Goal: Task Accomplishment & Management: Manage account settings

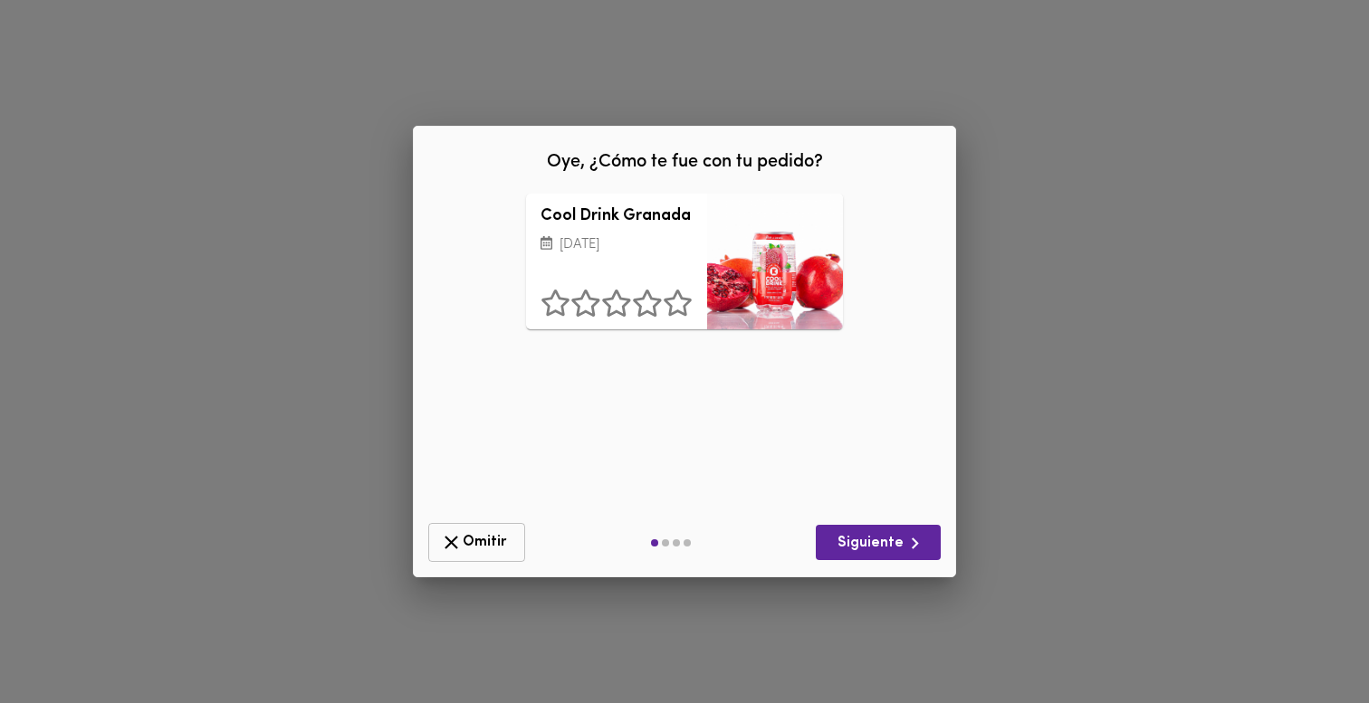
click at [458, 540] on icon "button" at bounding box center [451, 542] width 23 height 23
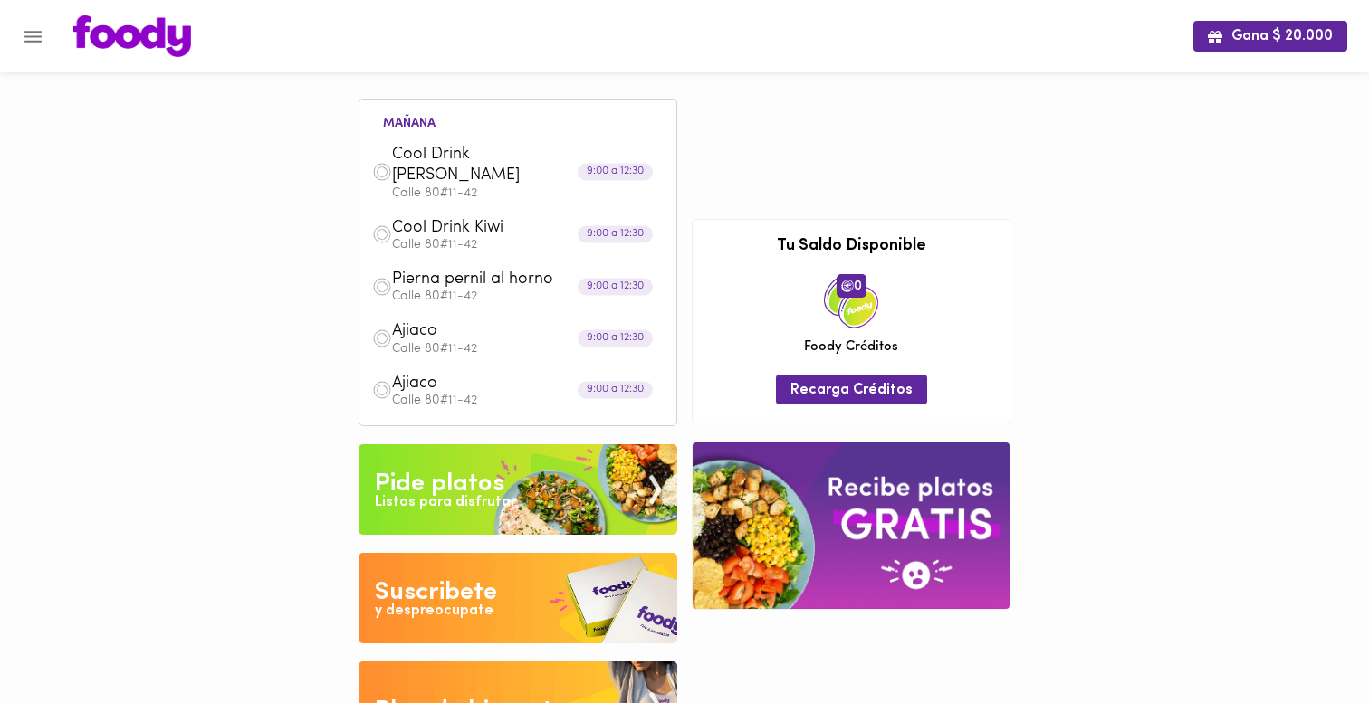
click at [538, 187] on p "Calle 80#11-42" at bounding box center [528, 193] width 272 height 13
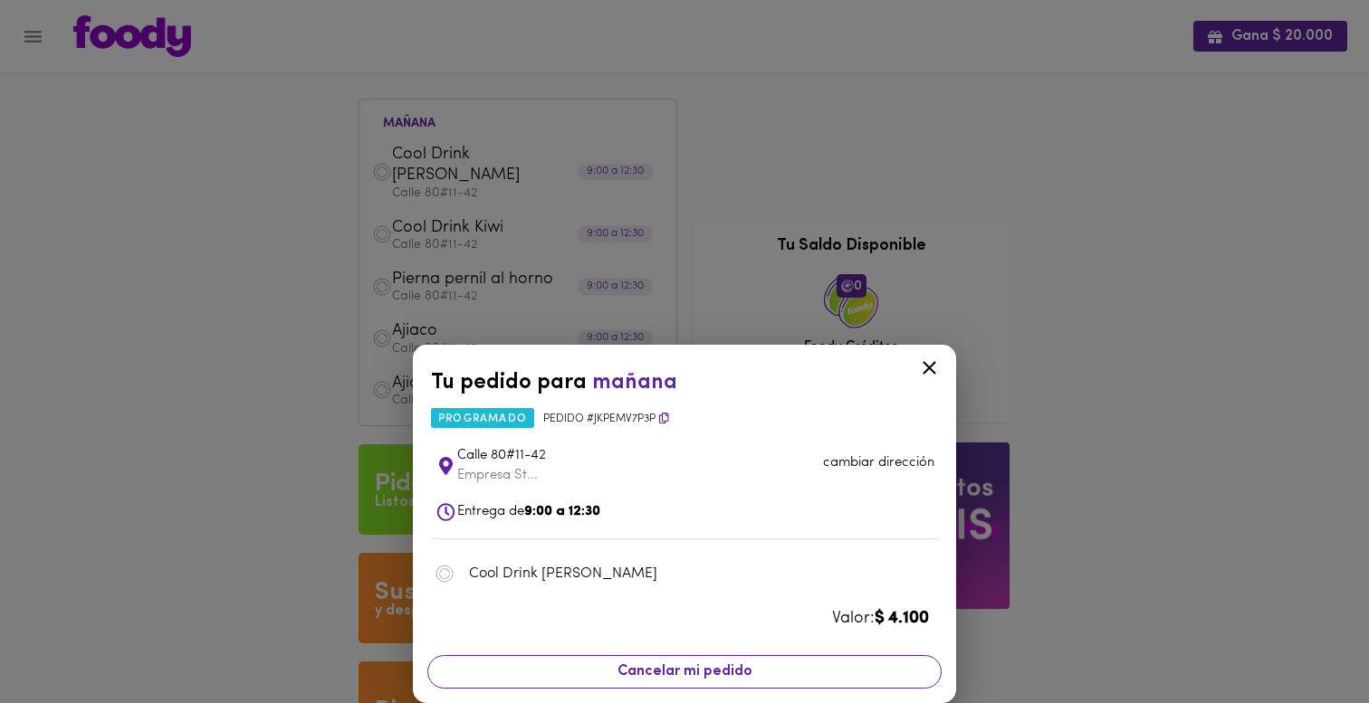
click at [835, 669] on span "Cancelar mi pedido" at bounding box center [684, 671] width 491 height 17
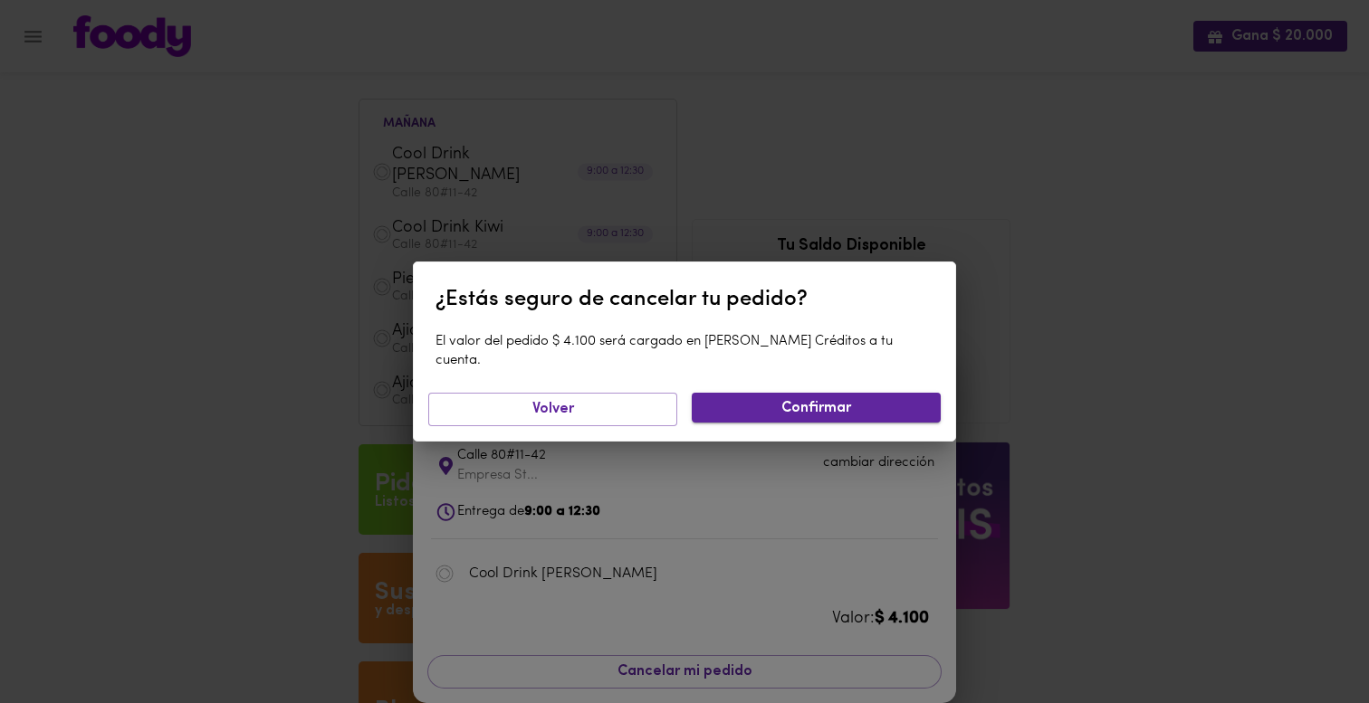
click at [762, 400] on span "Confirmar" at bounding box center [816, 408] width 220 height 17
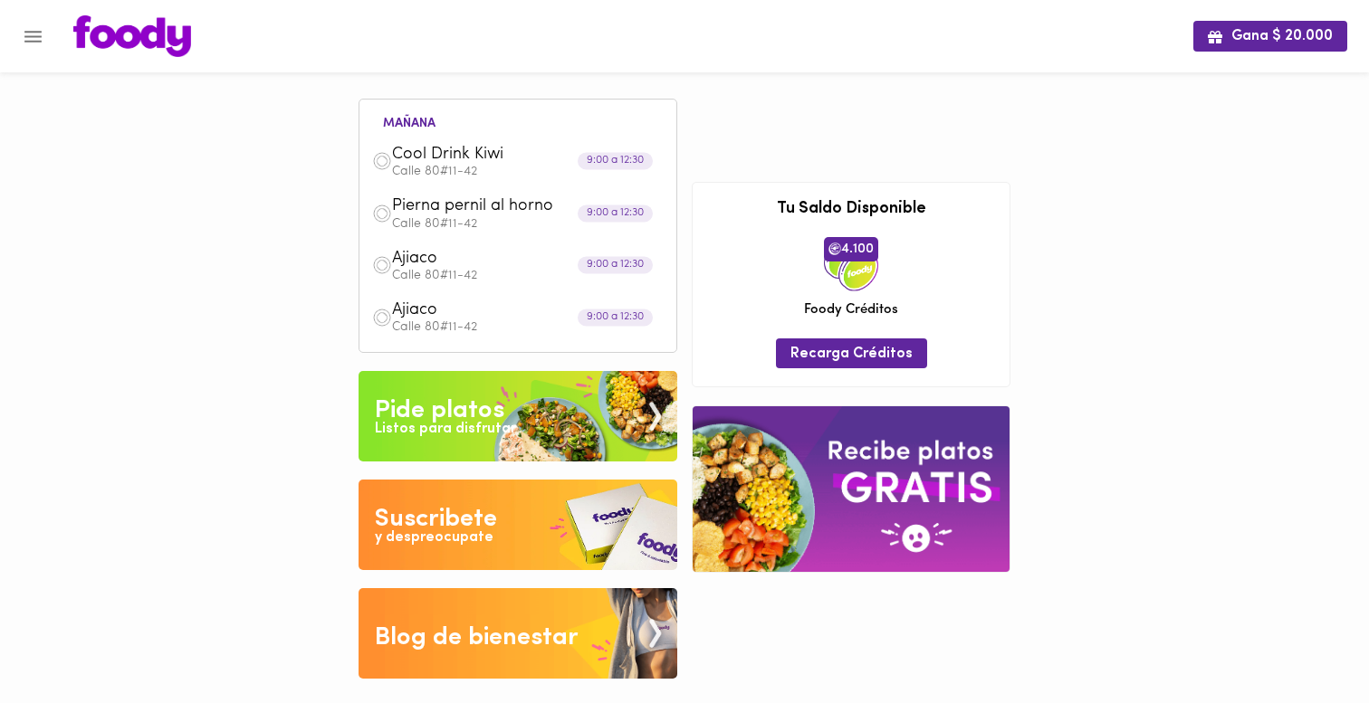
click at [533, 215] on span "Pierna pernil al horno" at bounding box center [496, 206] width 208 height 21
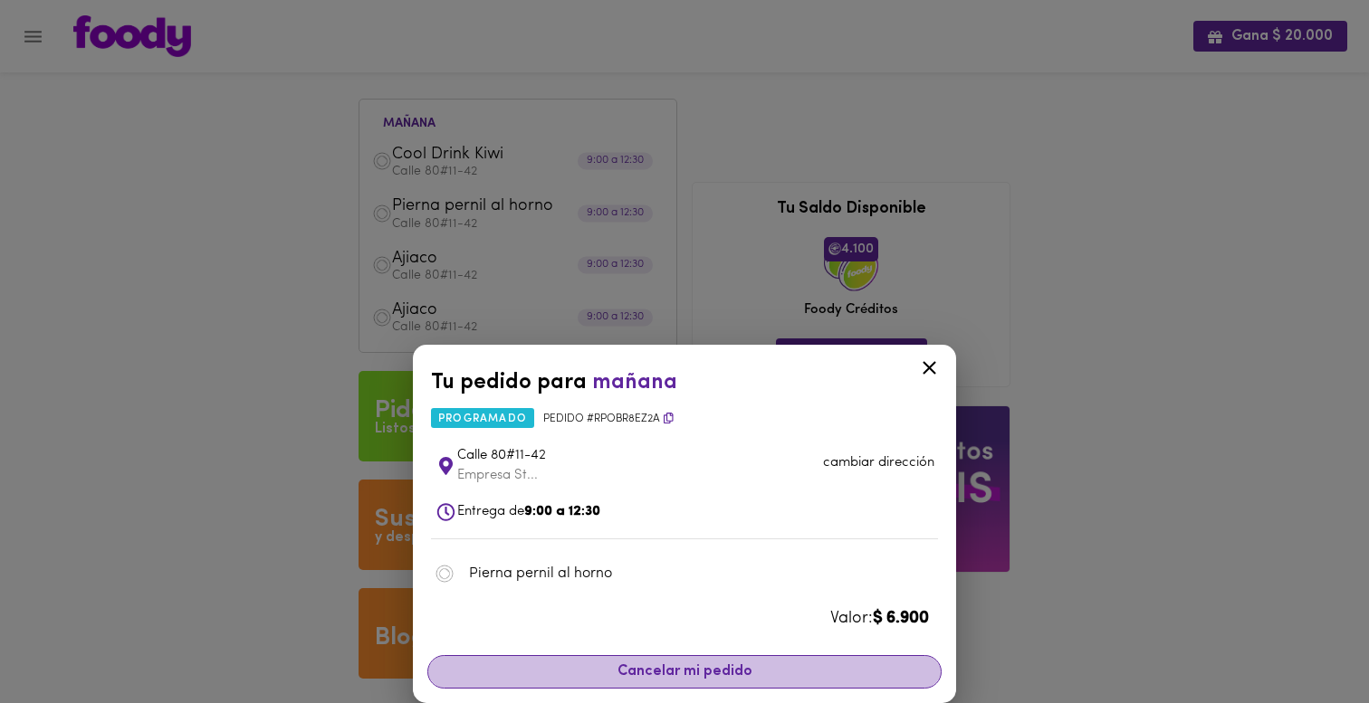
click at [684, 671] on span "Cancelar mi pedido" at bounding box center [684, 671] width 491 height 17
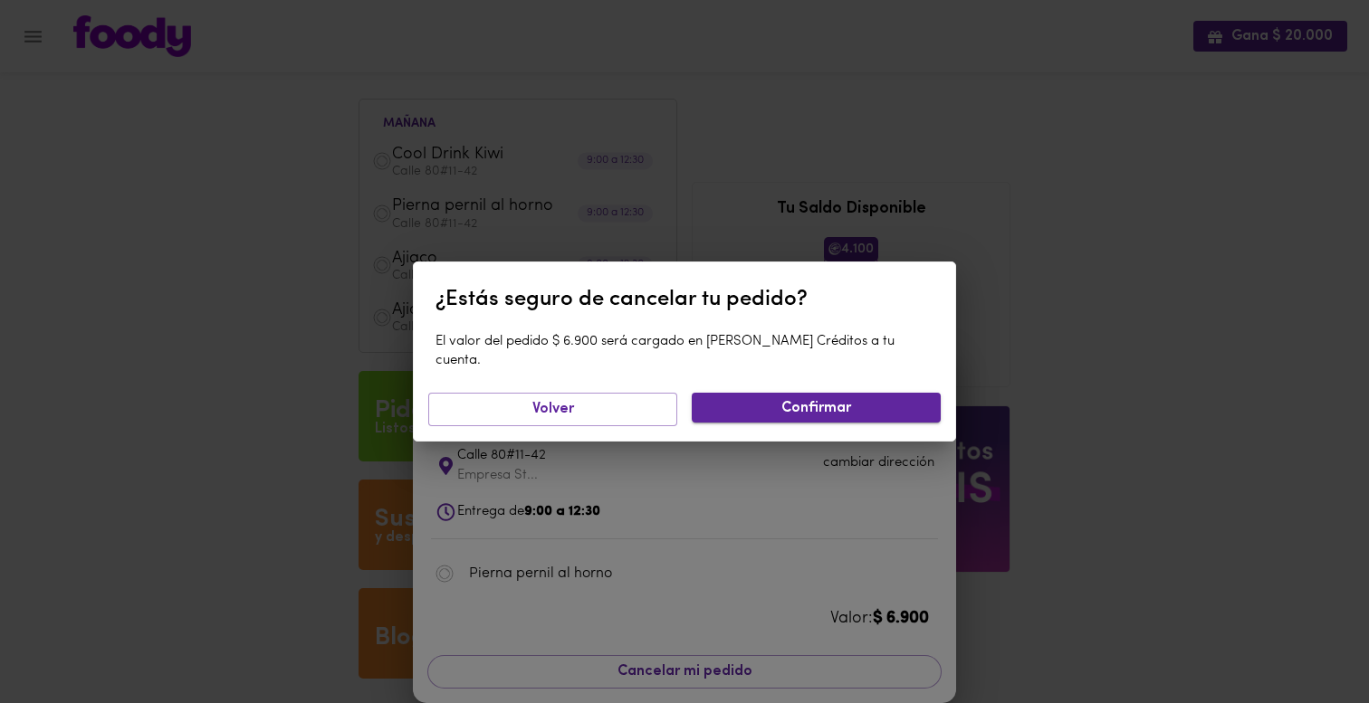
click at [752, 403] on span "Confirmar" at bounding box center [816, 408] width 220 height 17
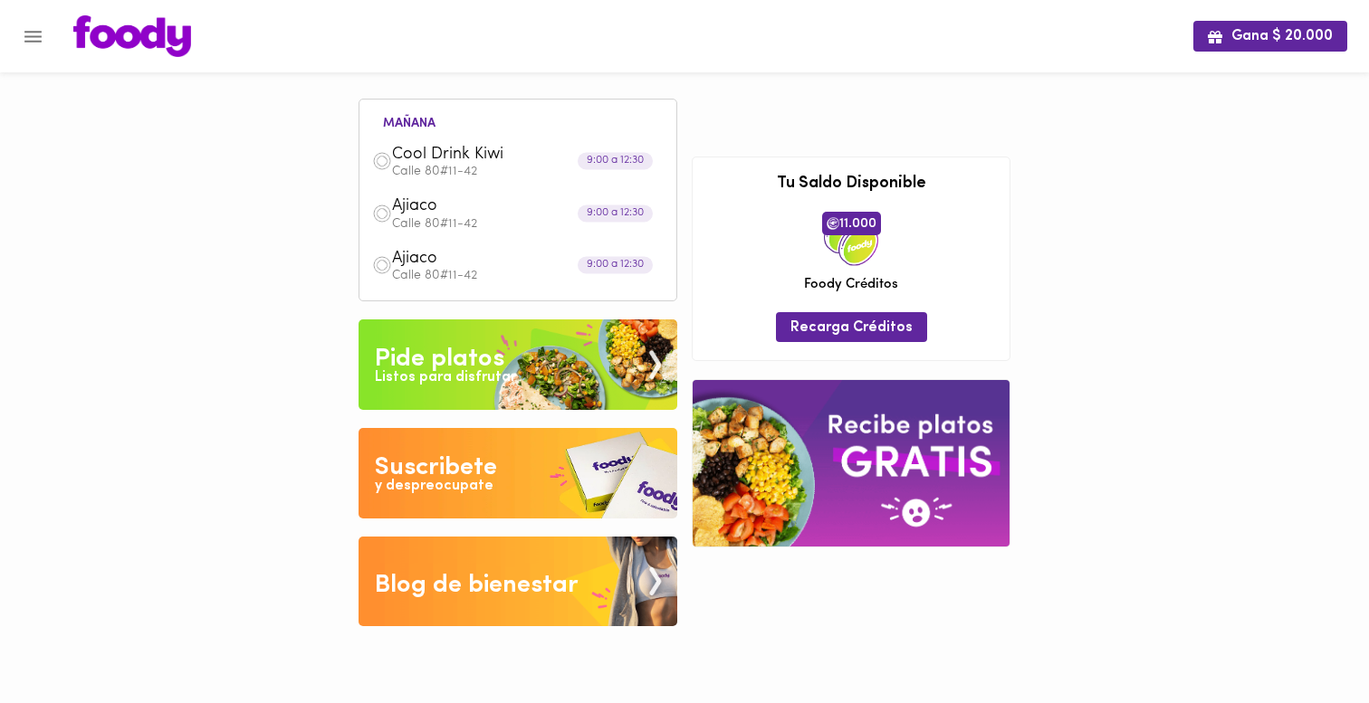
click at [495, 225] on p "Calle 80#11-42" at bounding box center [528, 224] width 272 height 13
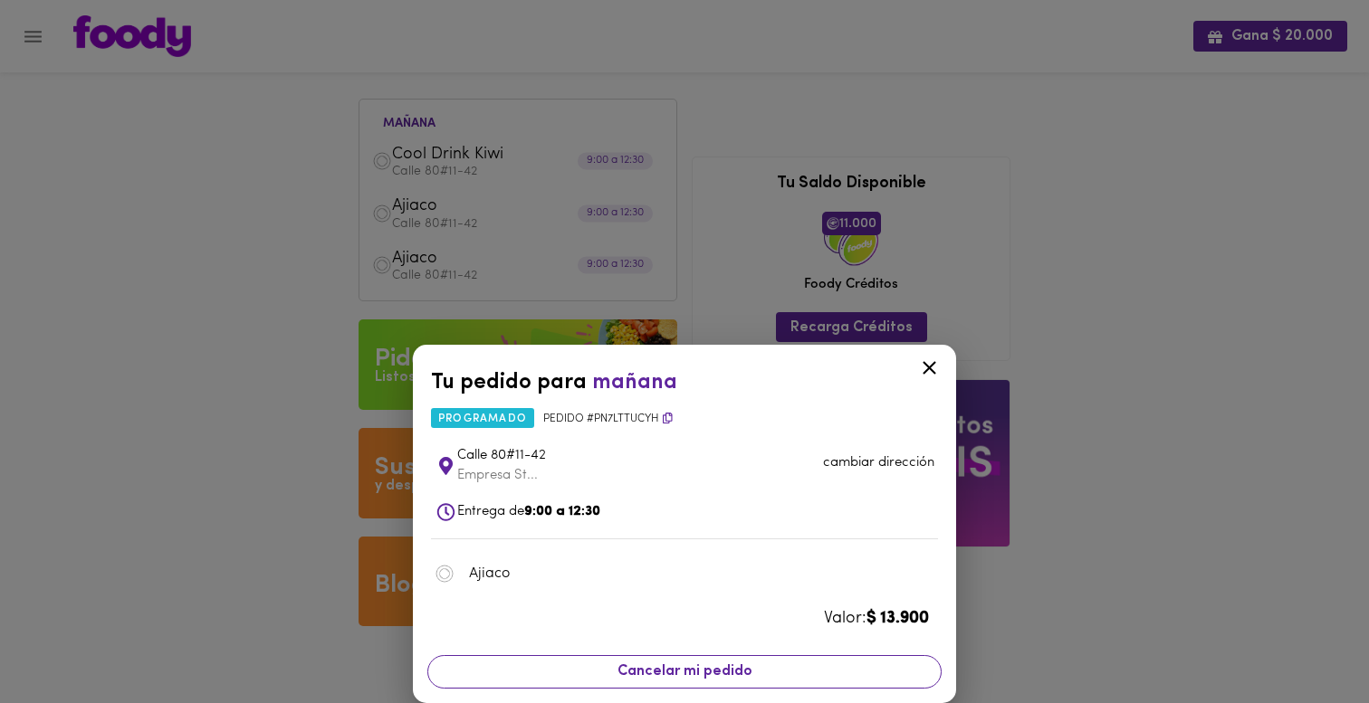
click at [643, 655] on button "Cancelar mi pedido" at bounding box center [684, 671] width 514 height 33
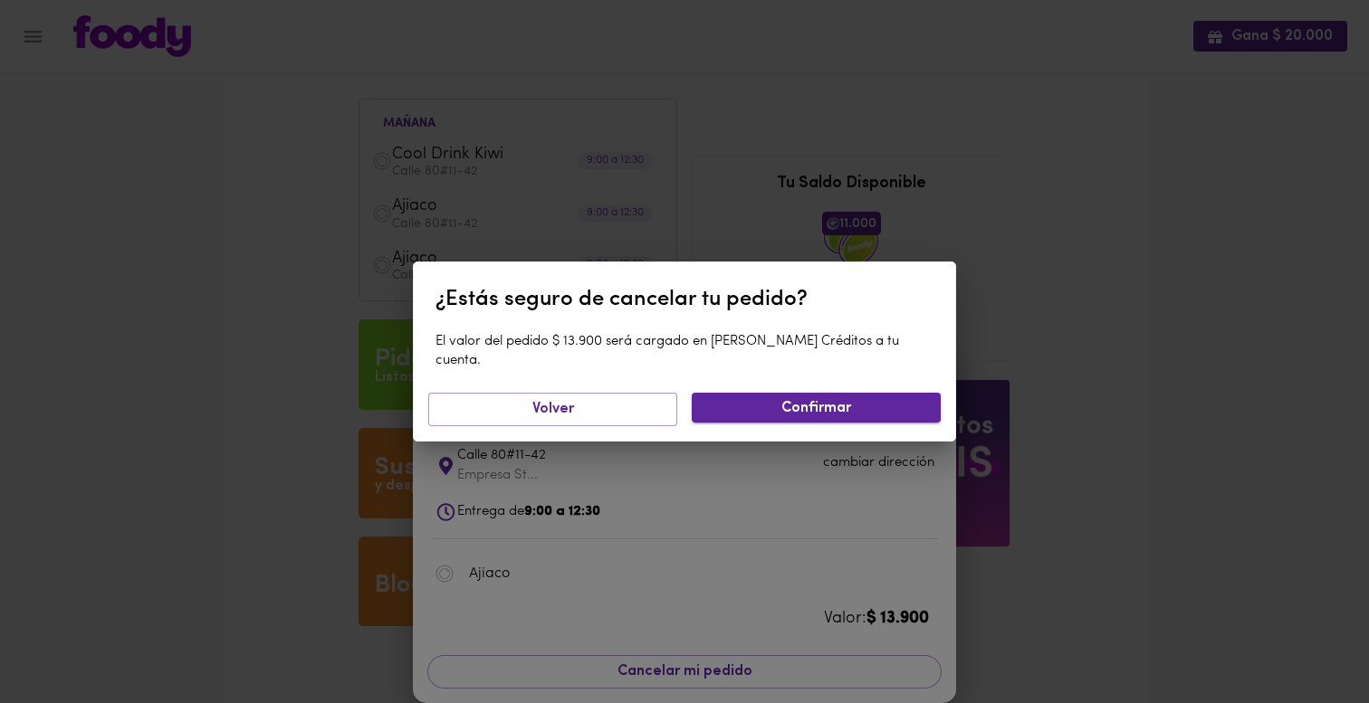
click at [743, 400] on span "Confirmar" at bounding box center [816, 408] width 220 height 17
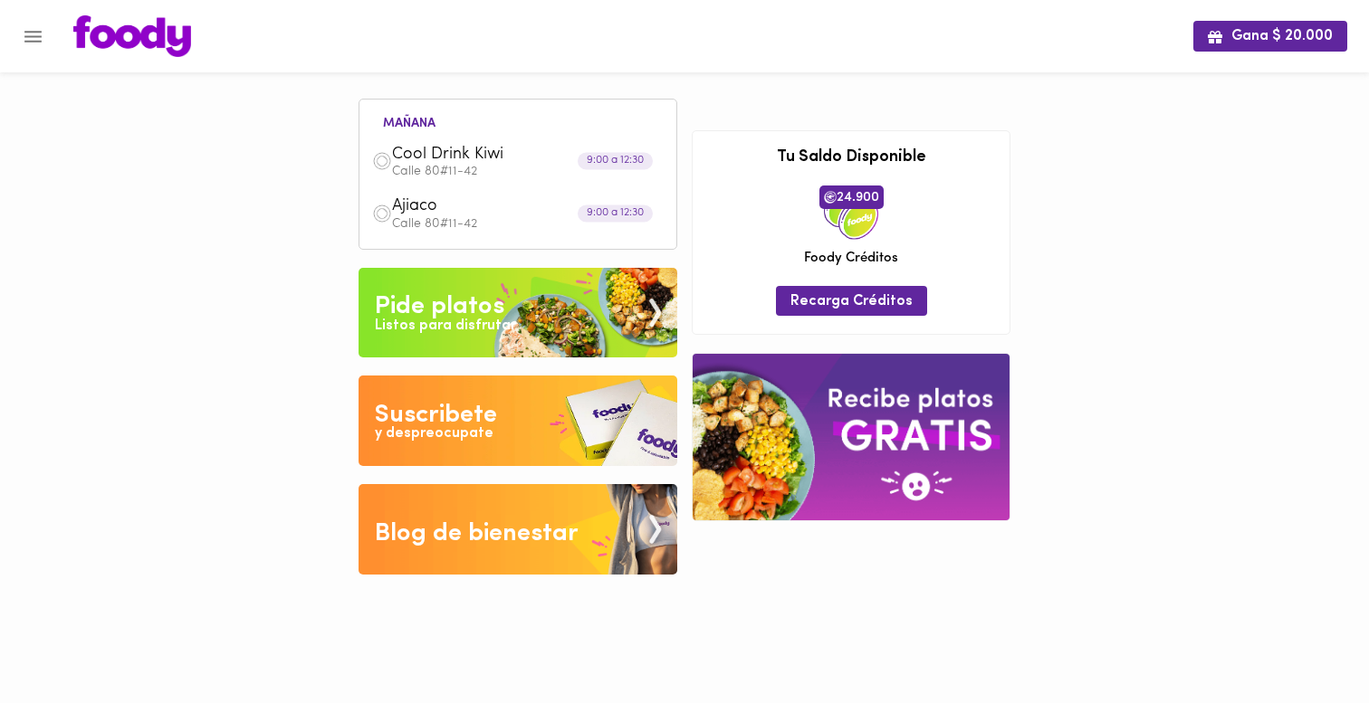
click at [474, 231] on div "Ajiaco Calle 80#11-42" at bounding box center [517, 213] width 299 height 52
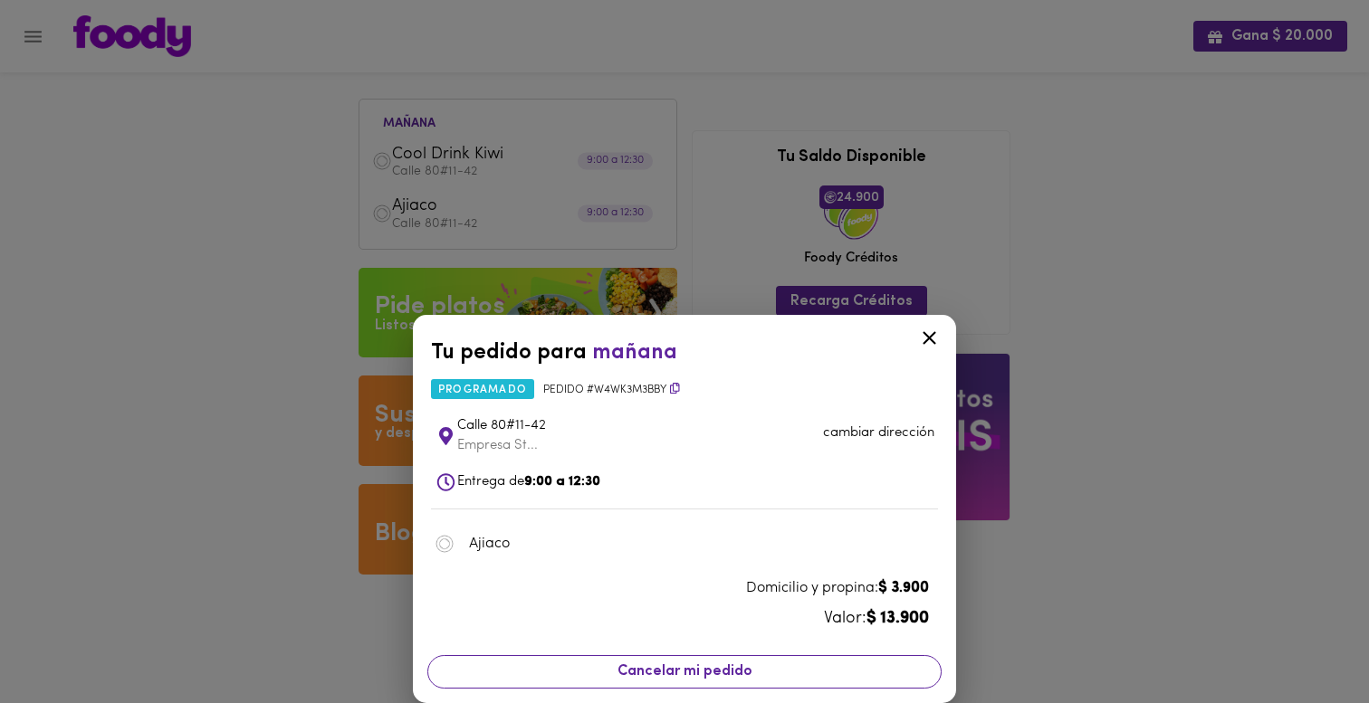
click at [654, 674] on span "Cancelar mi pedido" at bounding box center [684, 671] width 491 height 17
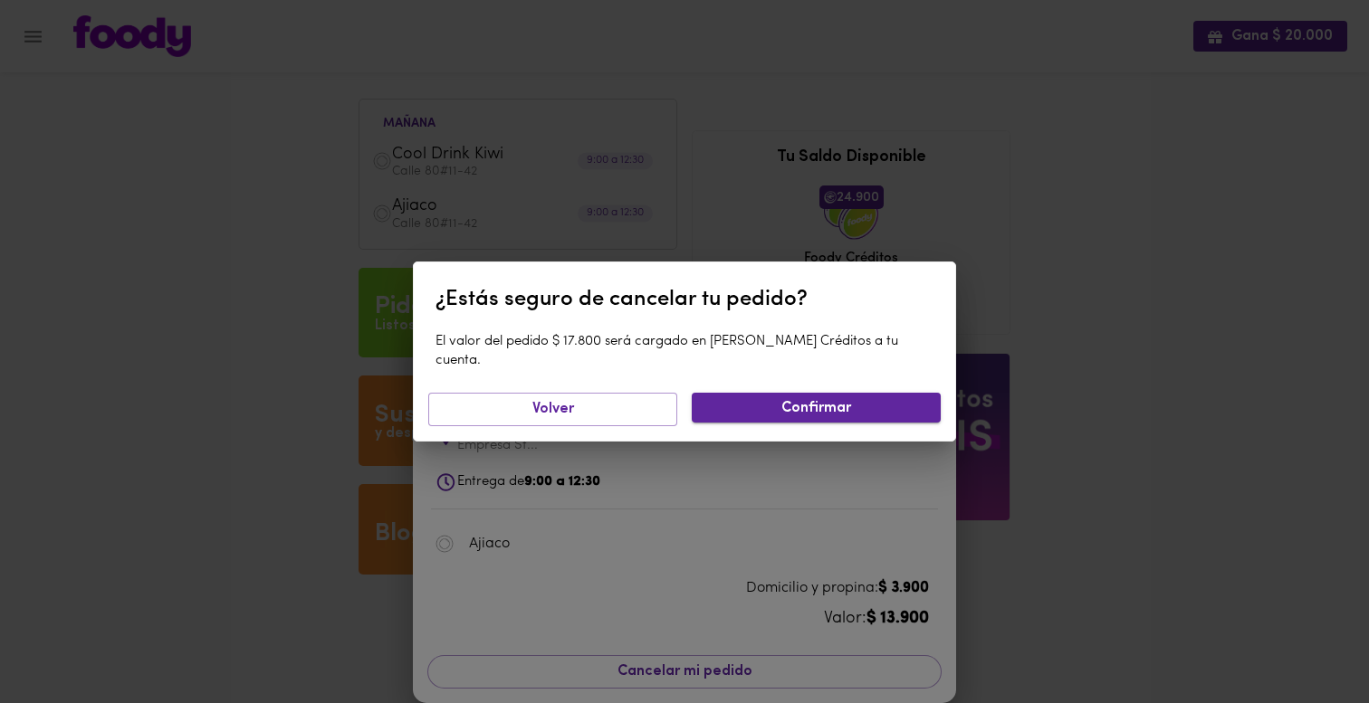
click at [749, 400] on span "Confirmar" at bounding box center [816, 408] width 220 height 17
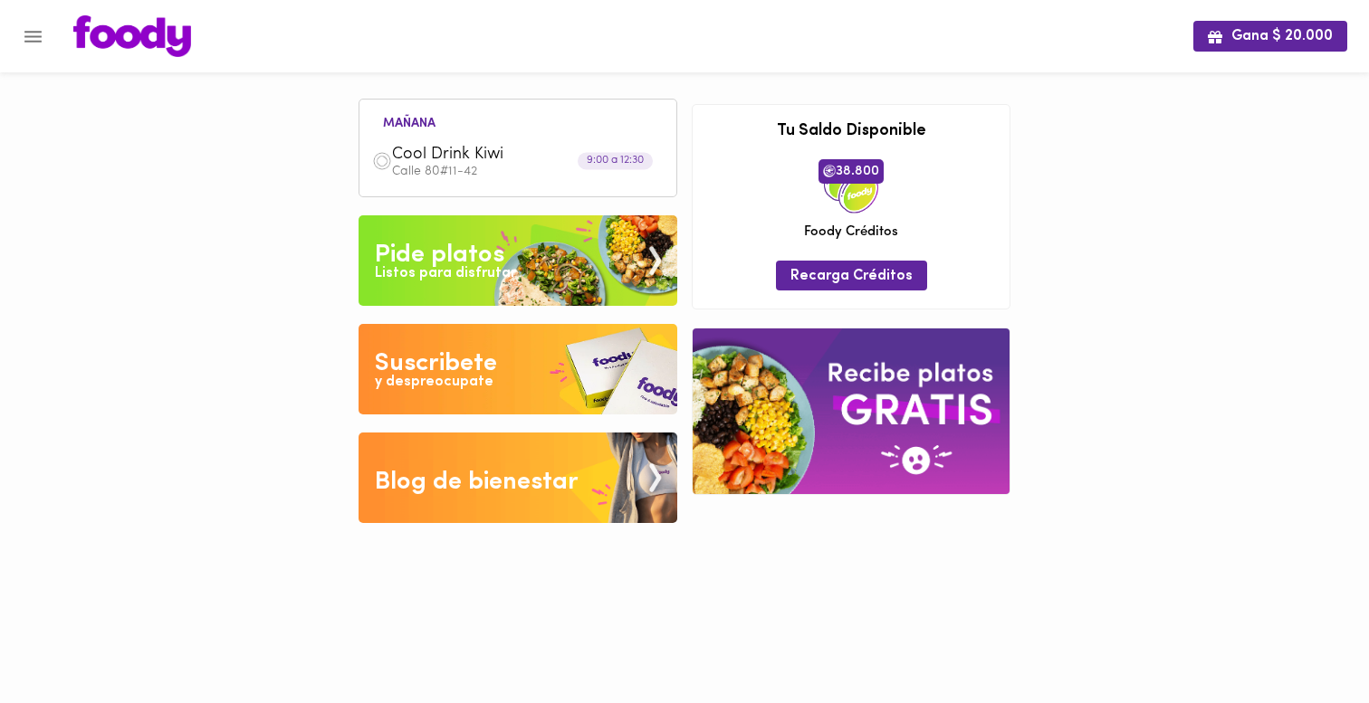
click at [544, 166] on p "Calle 80#11-42" at bounding box center [528, 172] width 272 height 13
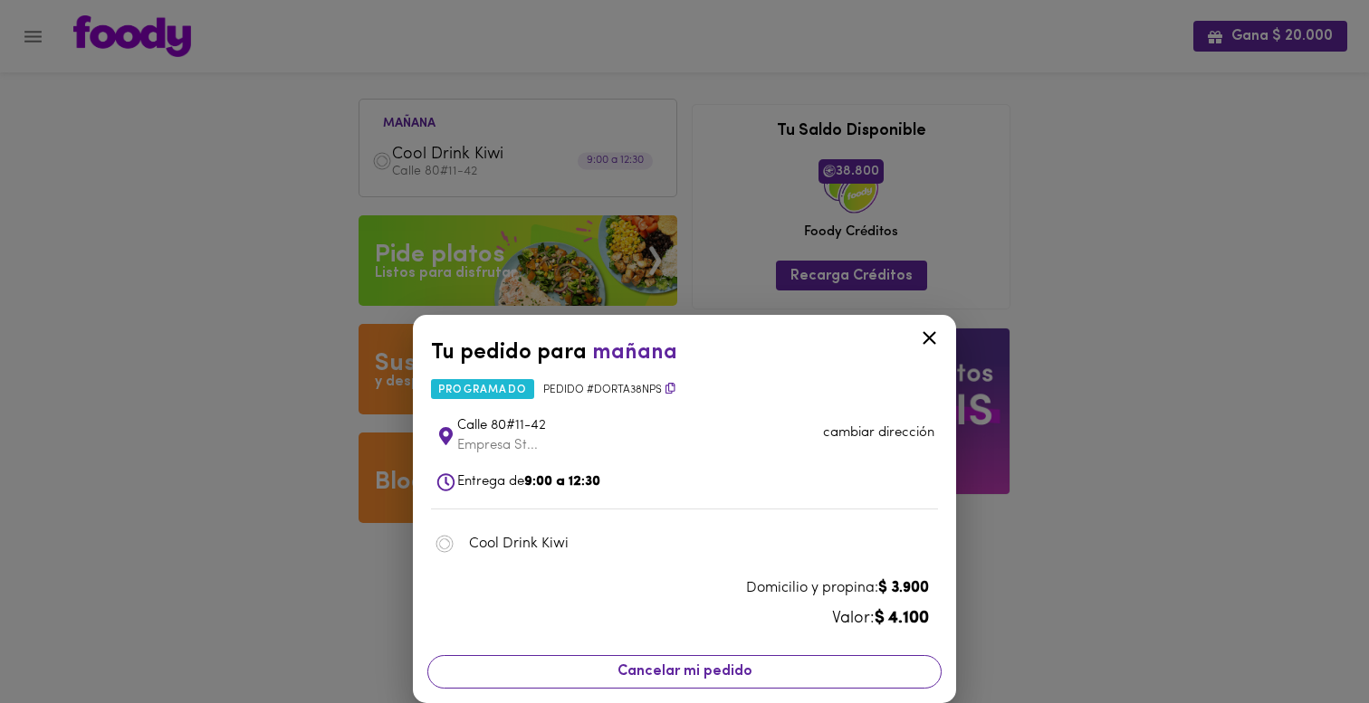
click at [709, 672] on span "Cancelar mi pedido" at bounding box center [684, 671] width 491 height 17
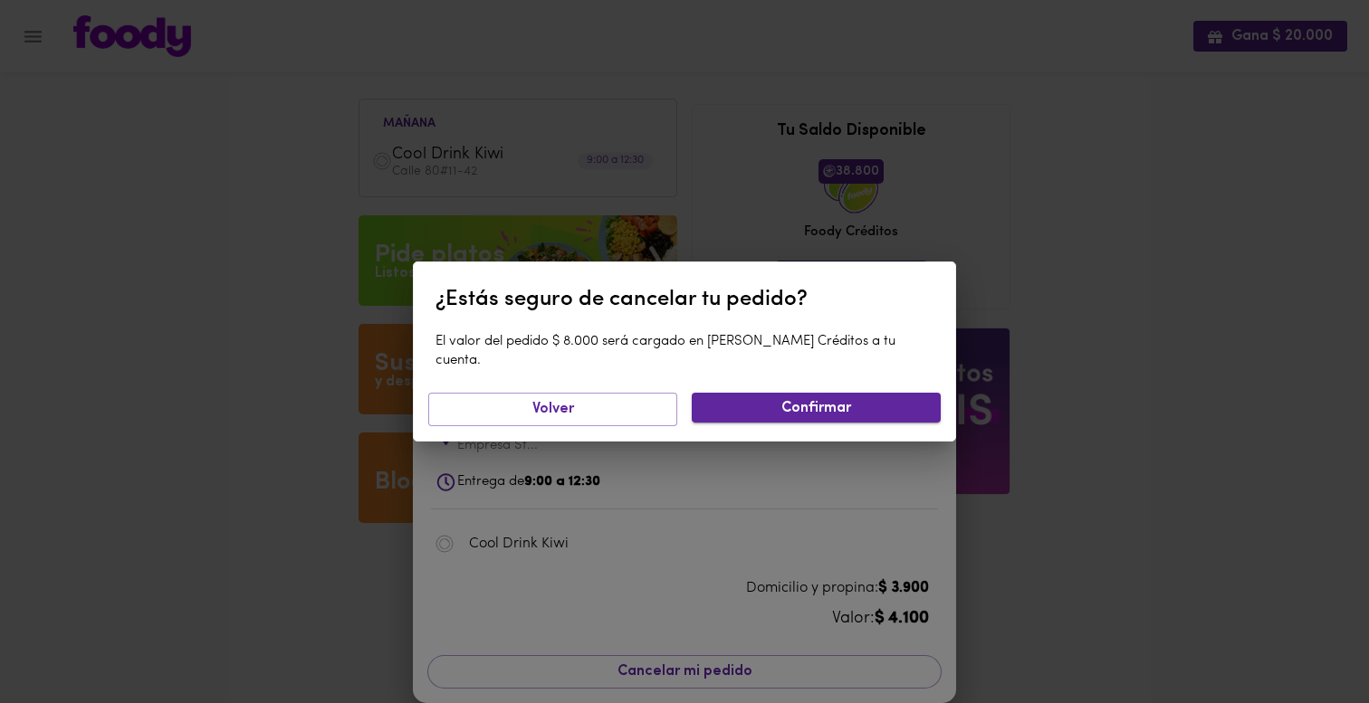
click at [826, 401] on span "Confirmar" at bounding box center [816, 408] width 220 height 17
